Goal: Check status

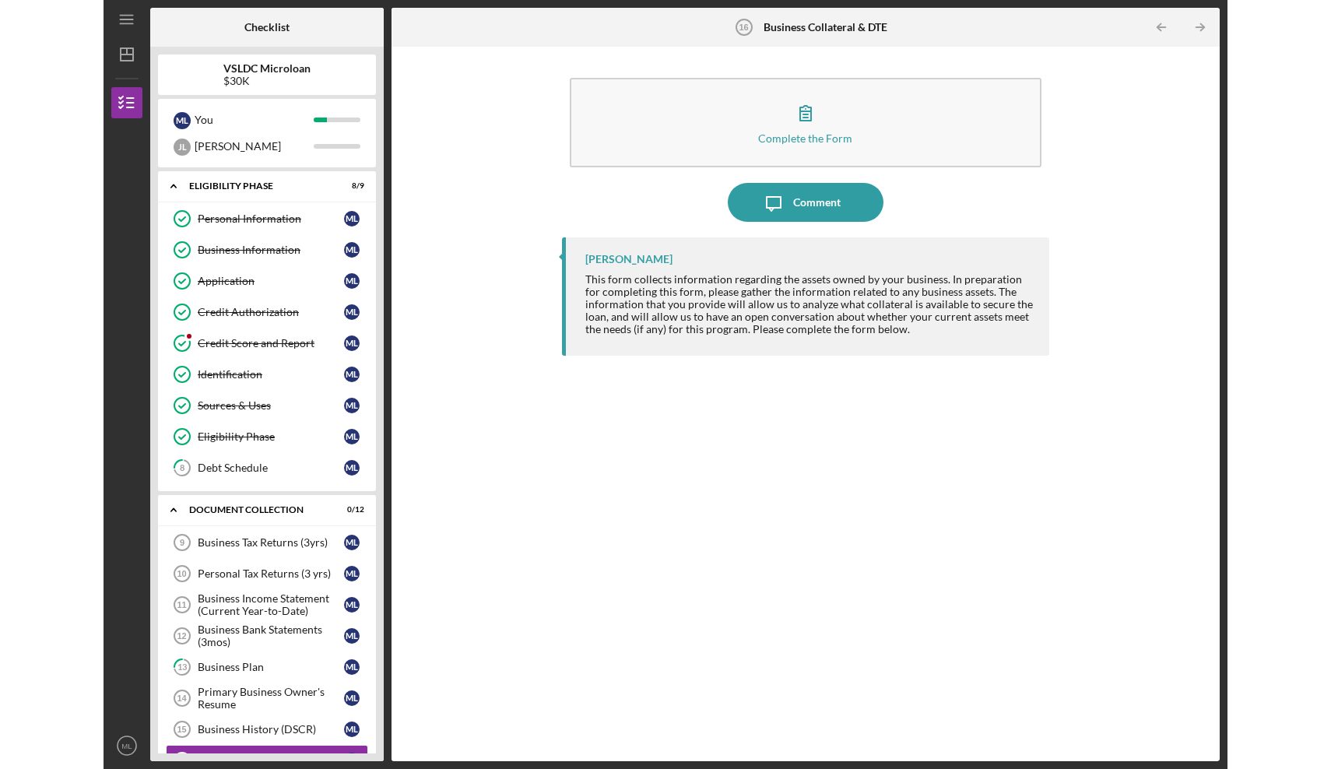
scroll to position [173, 0]
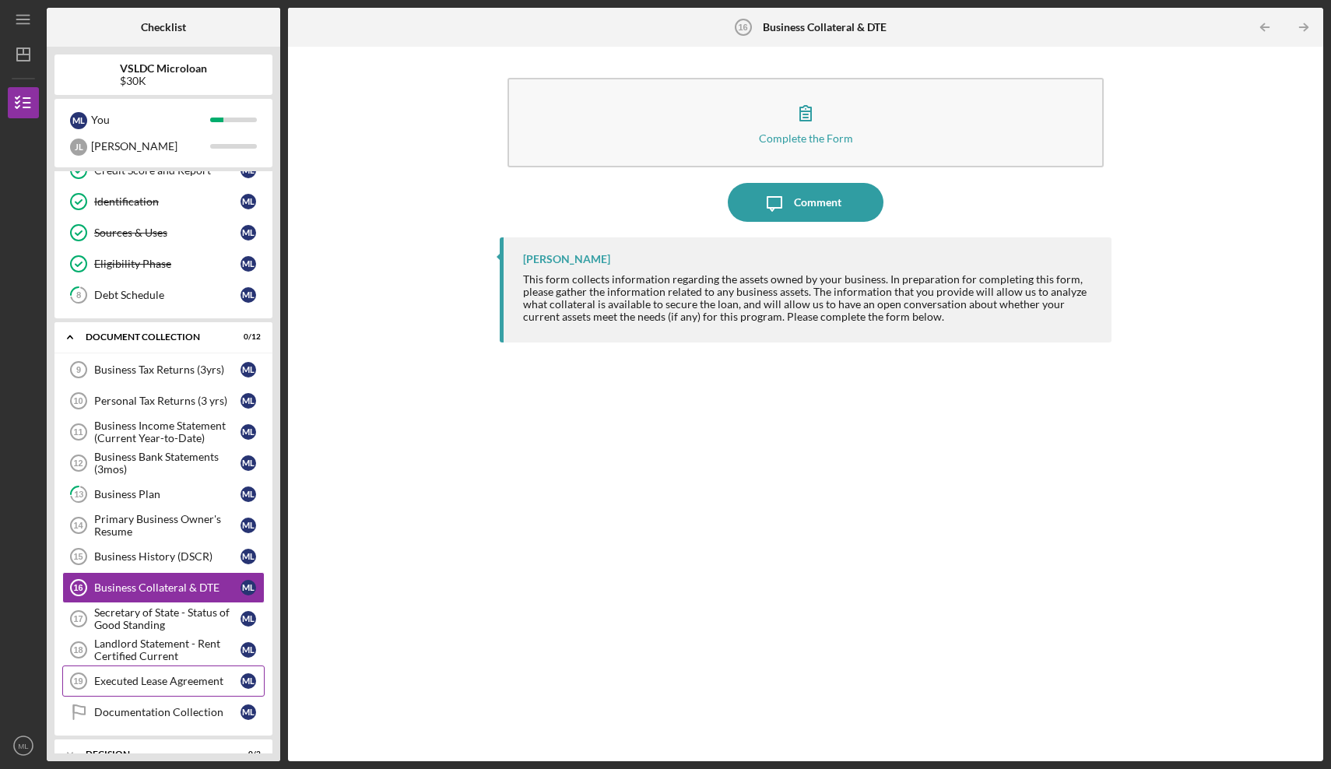
click at [198, 684] on div "Executed Lease Agreement" at bounding box center [167, 681] width 146 height 12
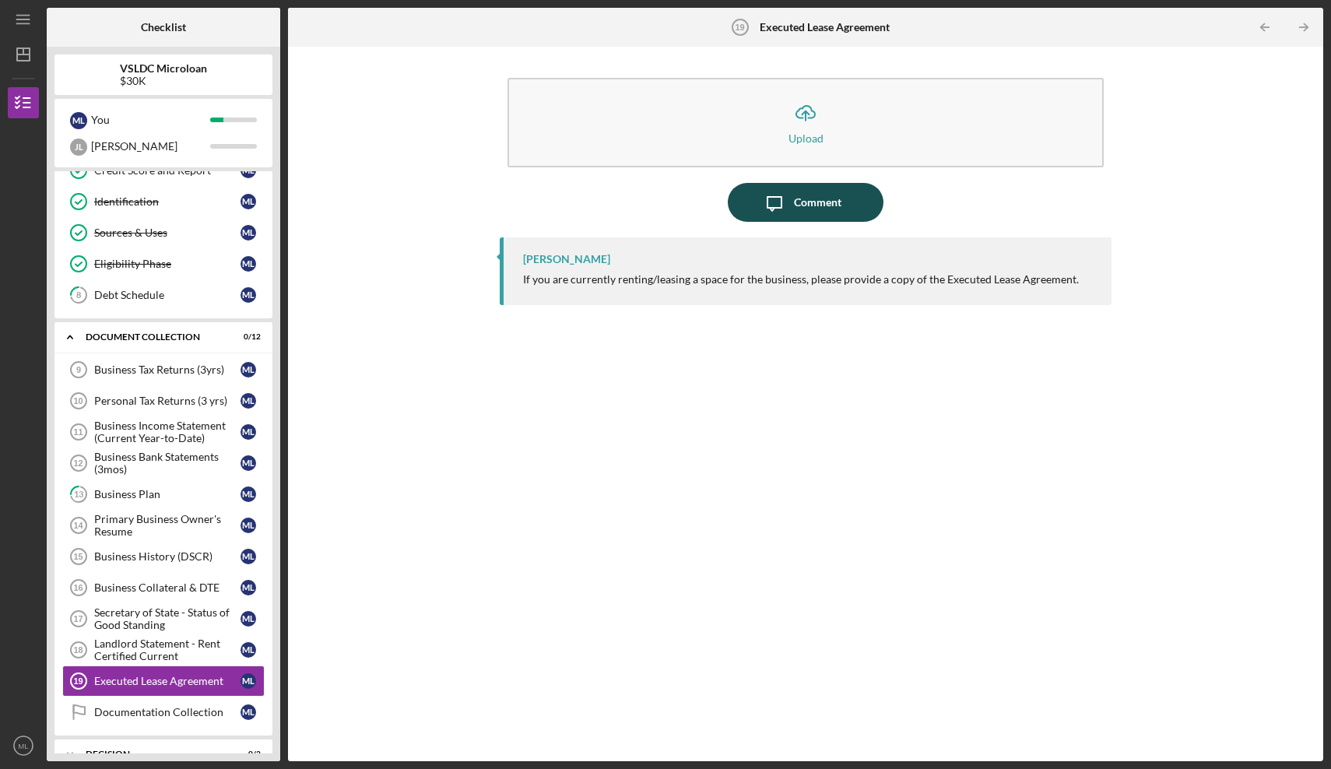
click at [768, 191] on icon "Icon/Message" at bounding box center [774, 202] width 39 height 39
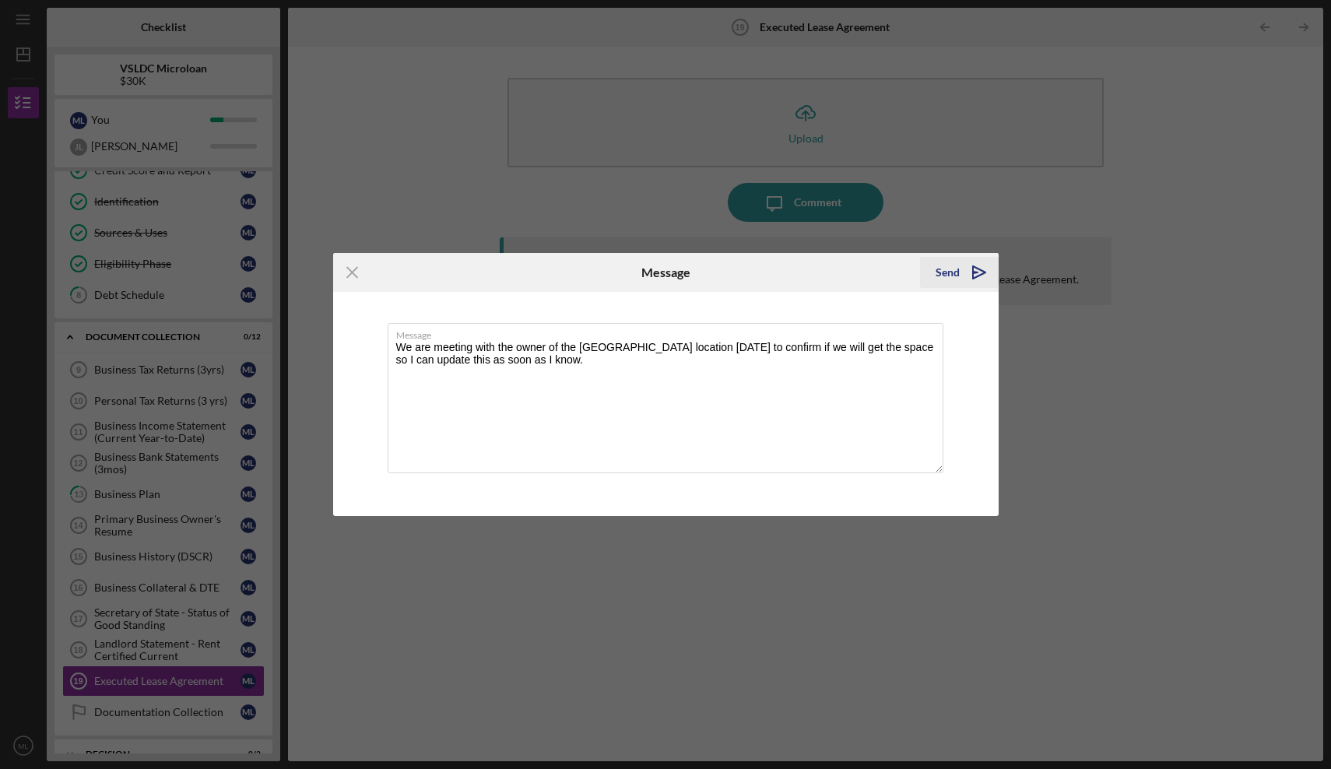
type textarea "We are meeting with the owner of the [GEOGRAPHIC_DATA] location [DATE] to confi…"
click at [975, 272] on polygon "submit" at bounding box center [975, 273] width 5 height 2
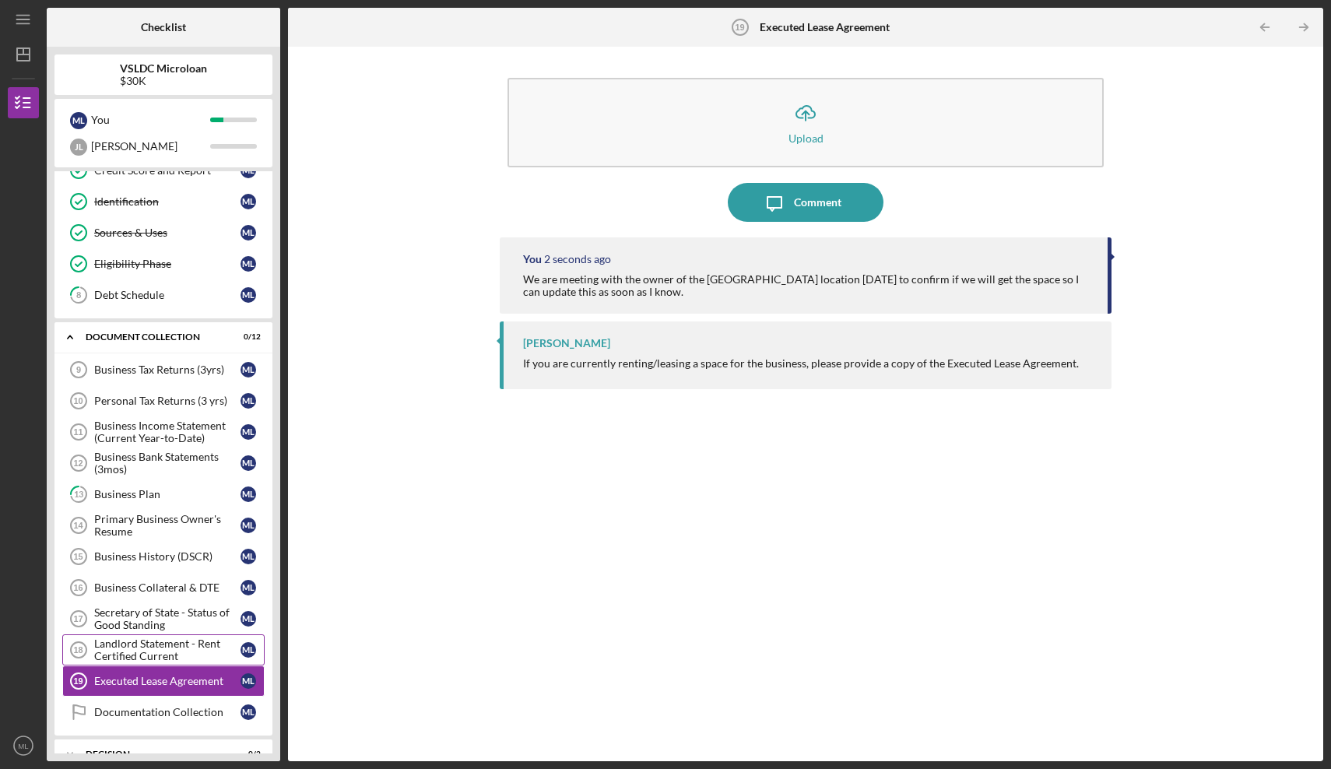
click at [170, 645] on div "Landlord Statement - Rent Certified Current" at bounding box center [167, 650] width 146 height 25
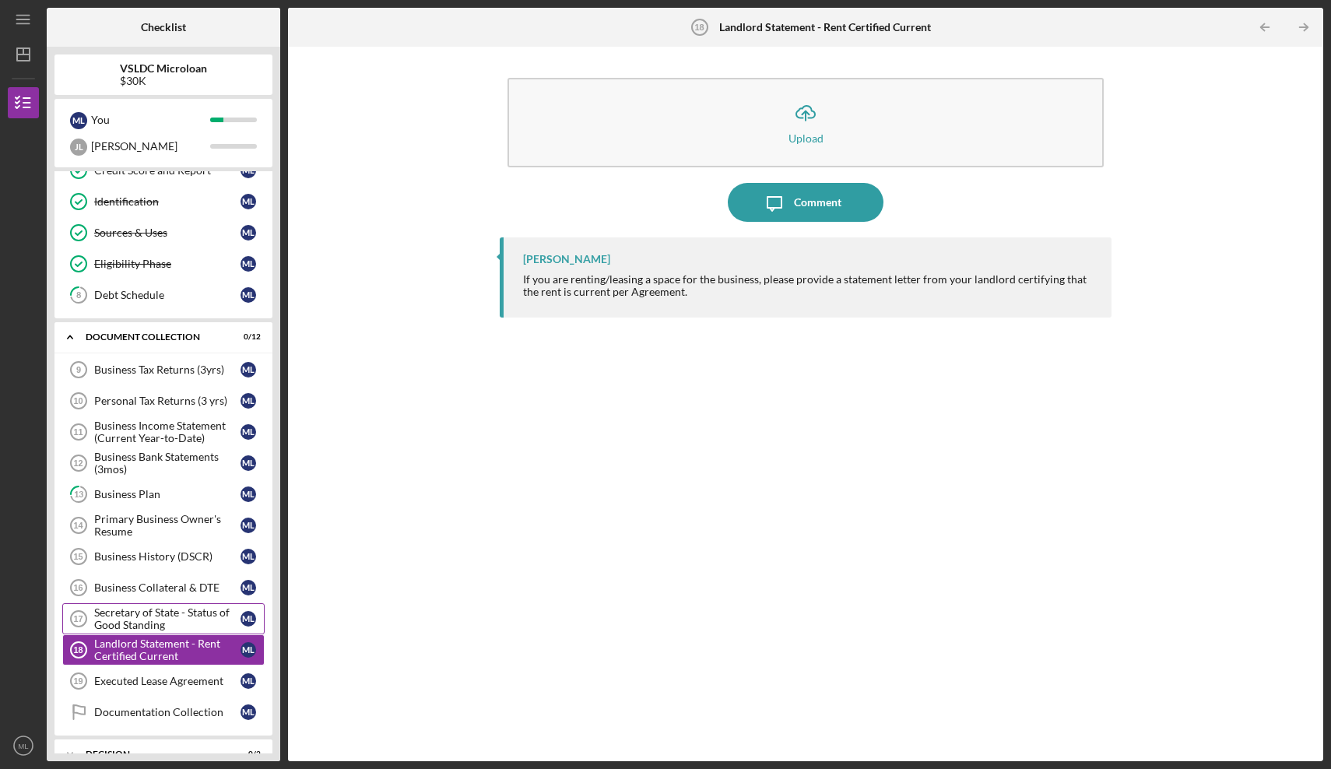
click at [167, 603] on link "Secretary of State - Status of Good Standing 17 Secretary of State - Status of …" at bounding box center [163, 618] width 202 height 31
